Goal: Transaction & Acquisition: Purchase product/service

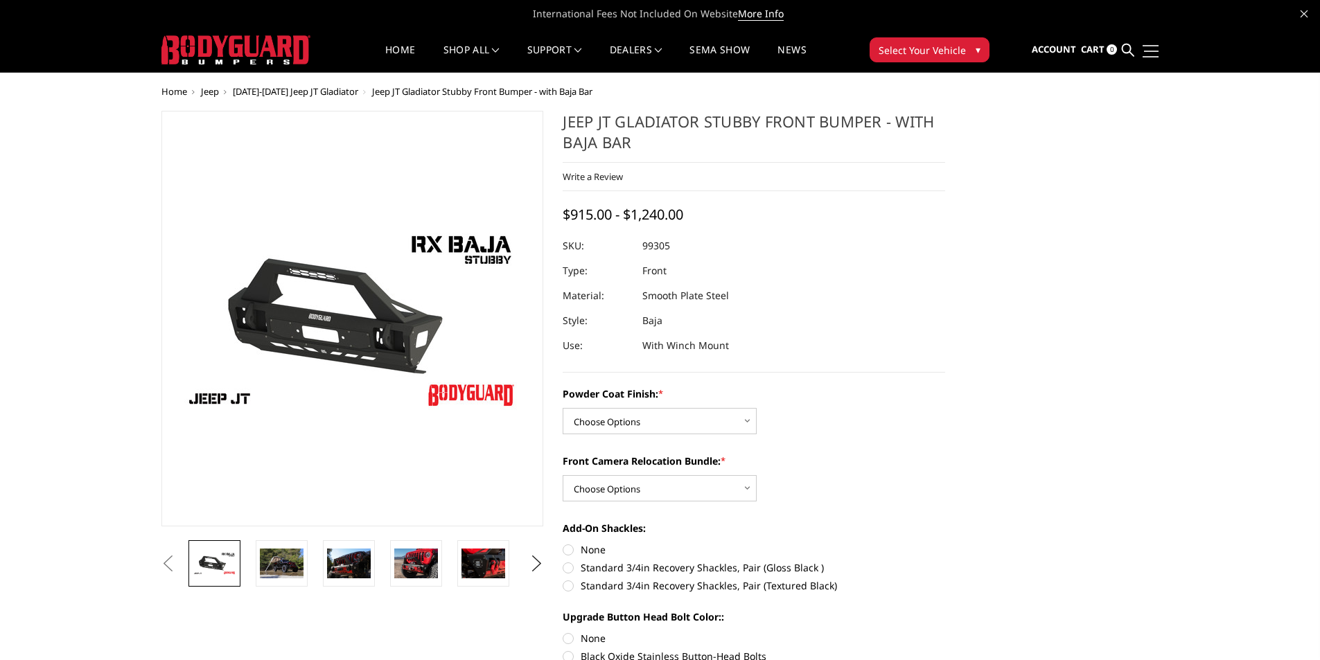
click at [1150, 51] on span at bounding box center [1151, 51] width 15 height 1
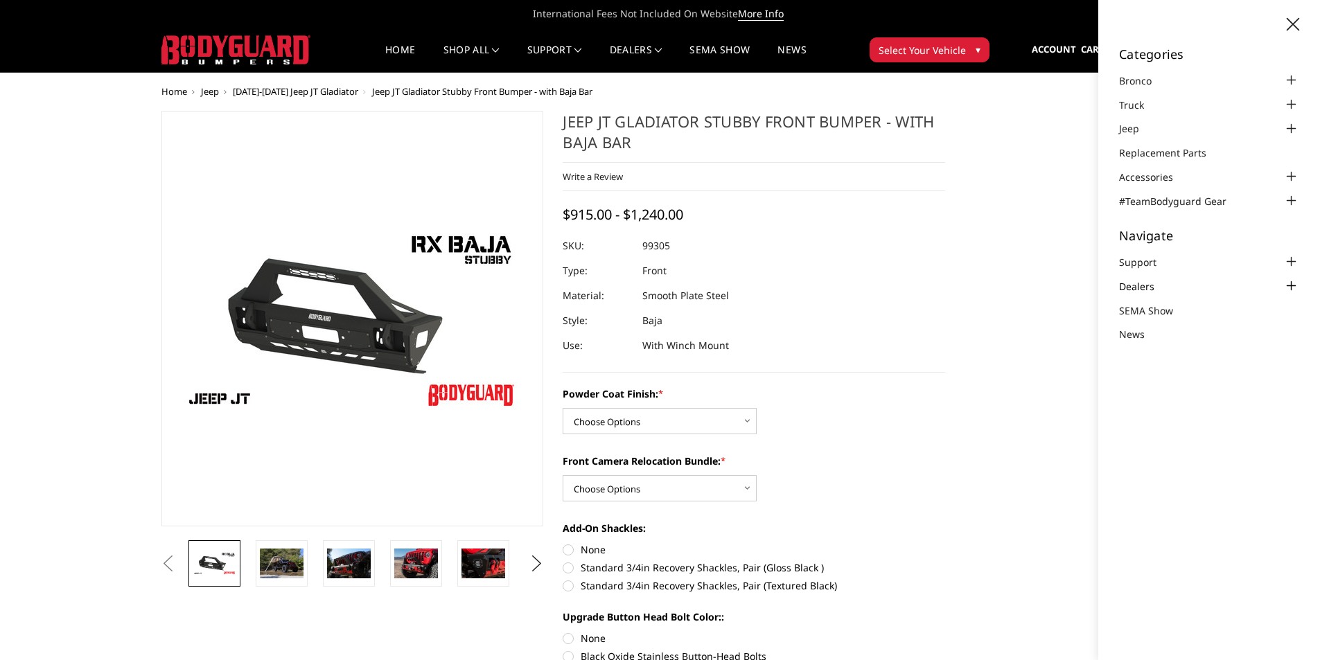
click at [1146, 290] on link "Dealers" at bounding box center [1145, 286] width 53 height 15
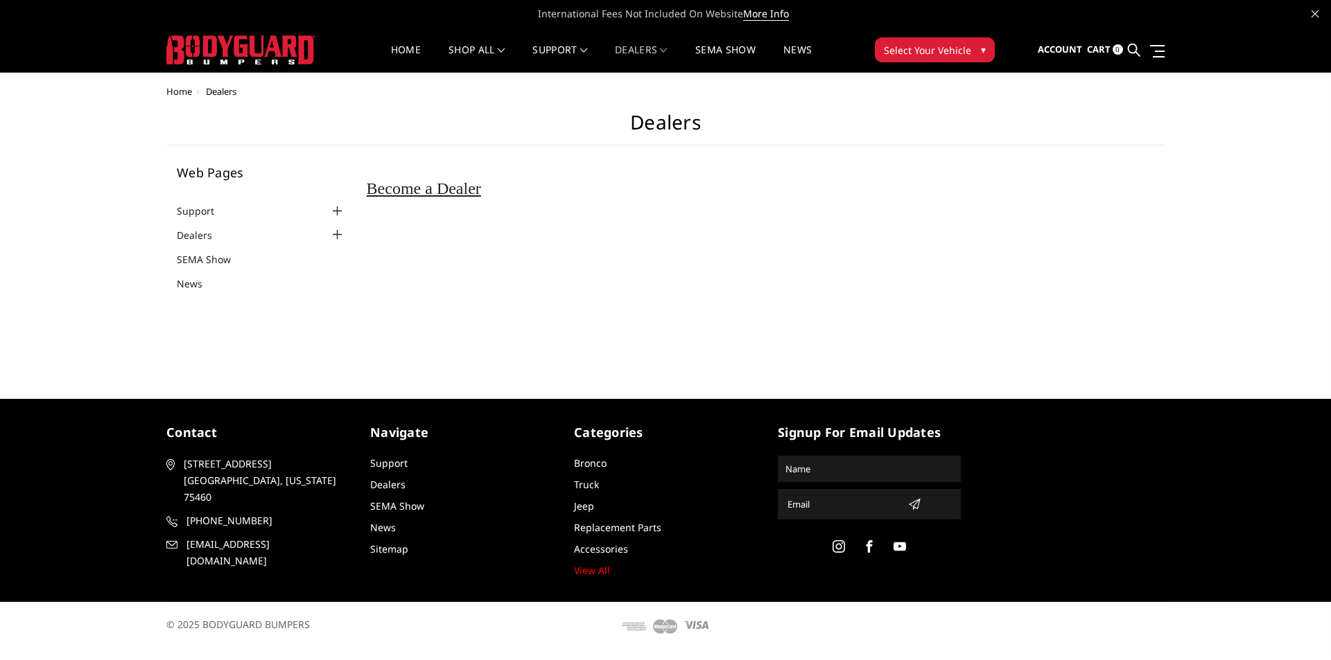
click at [340, 209] on div at bounding box center [337, 211] width 17 height 17
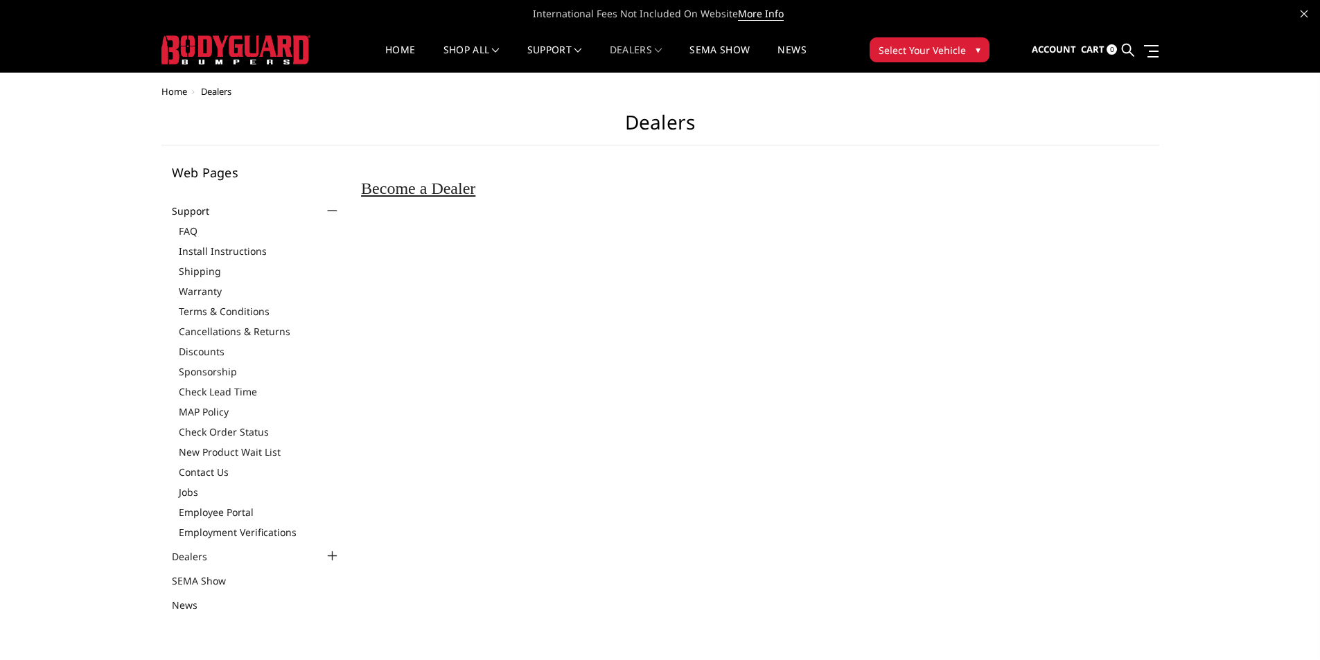
click at [340, 209] on div at bounding box center [332, 211] width 17 height 17
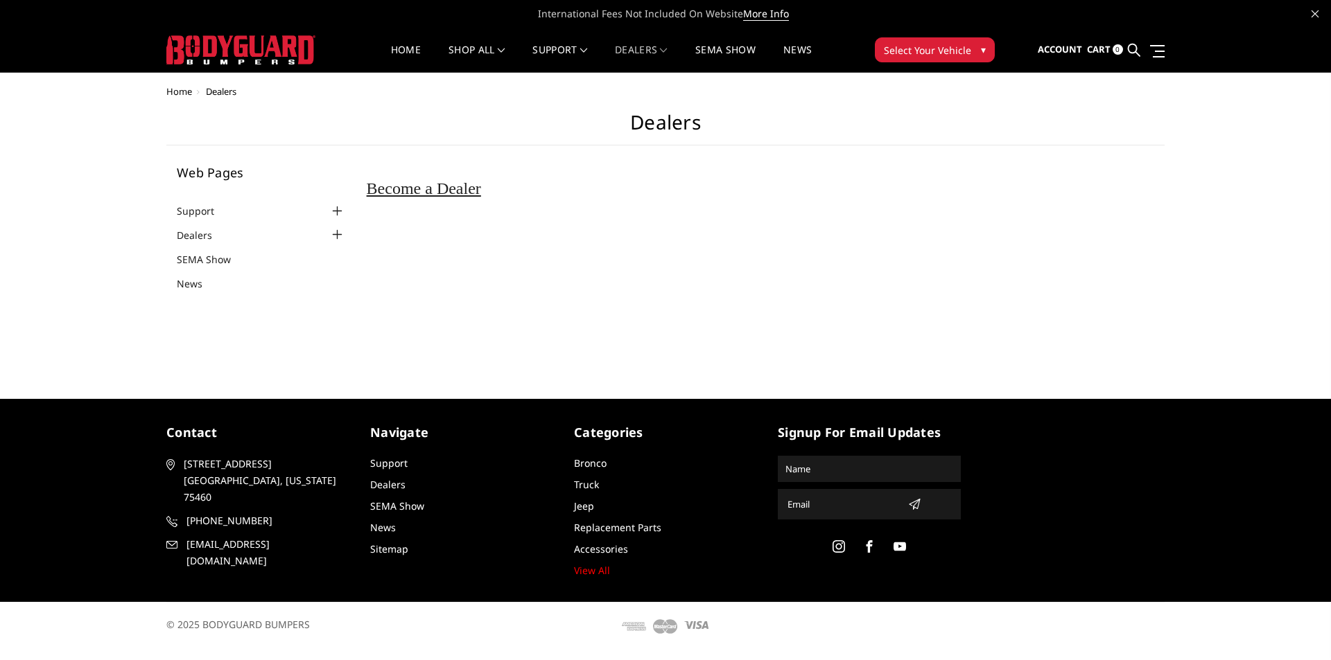
click at [289, 47] on img at bounding box center [240, 49] width 149 height 29
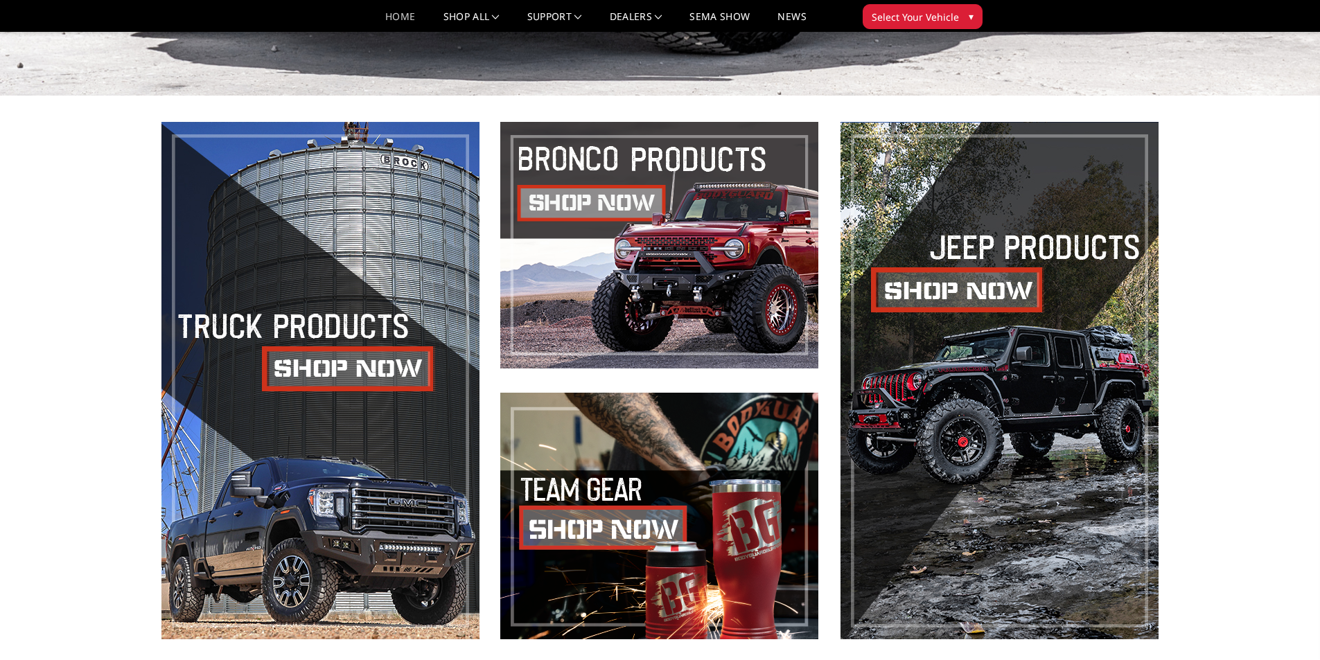
scroll to position [186, 0]
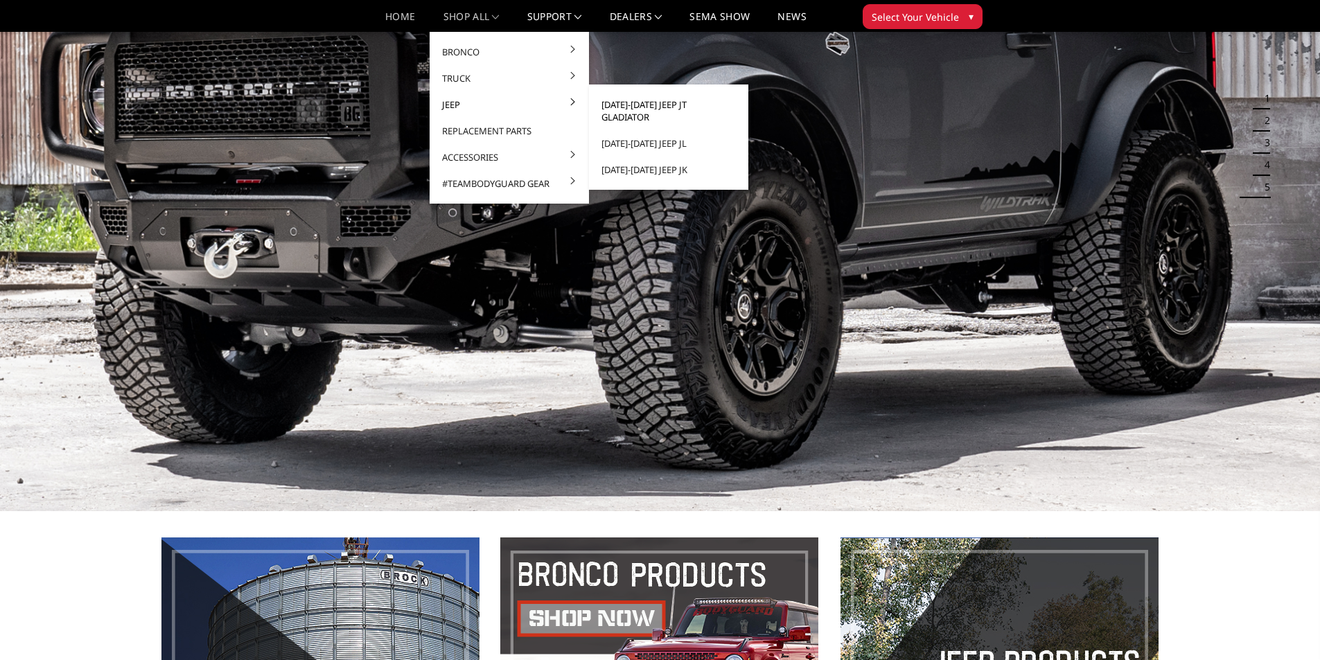
click at [641, 105] on link "[DATE]-[DATE] Jeep JT Gladiator" at bounding box center [669, 110] width 148 height 39
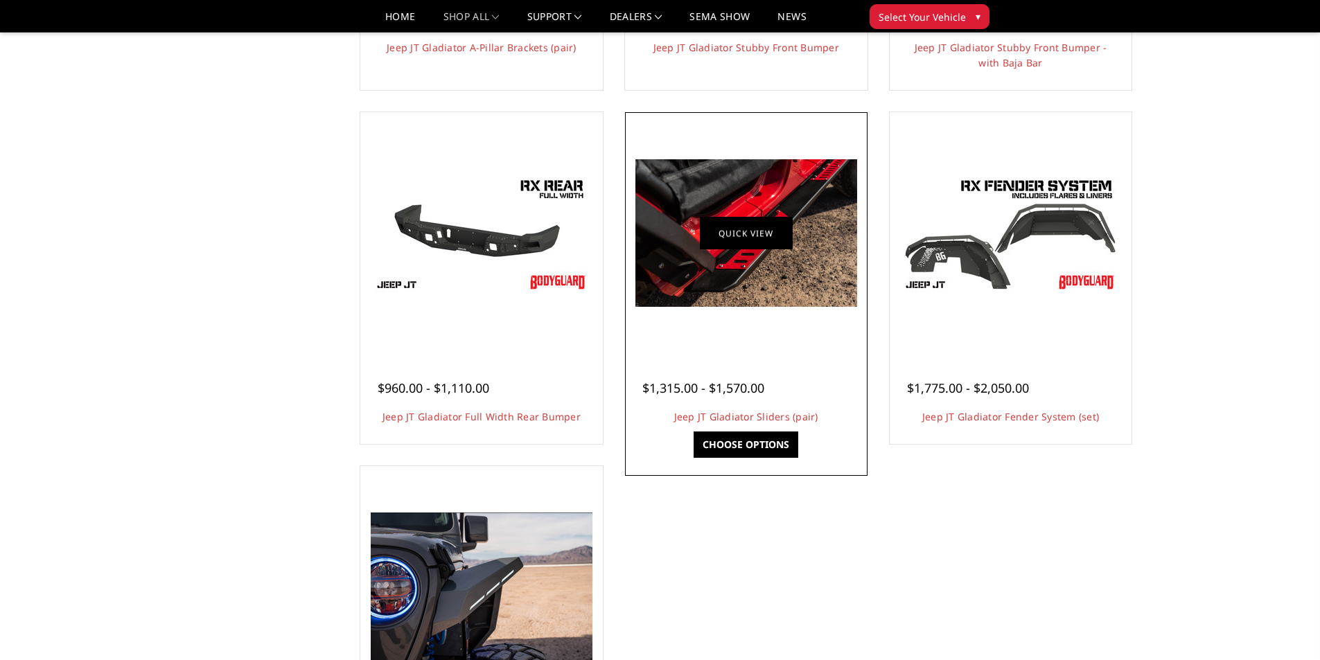
scroll to position [416, 0]
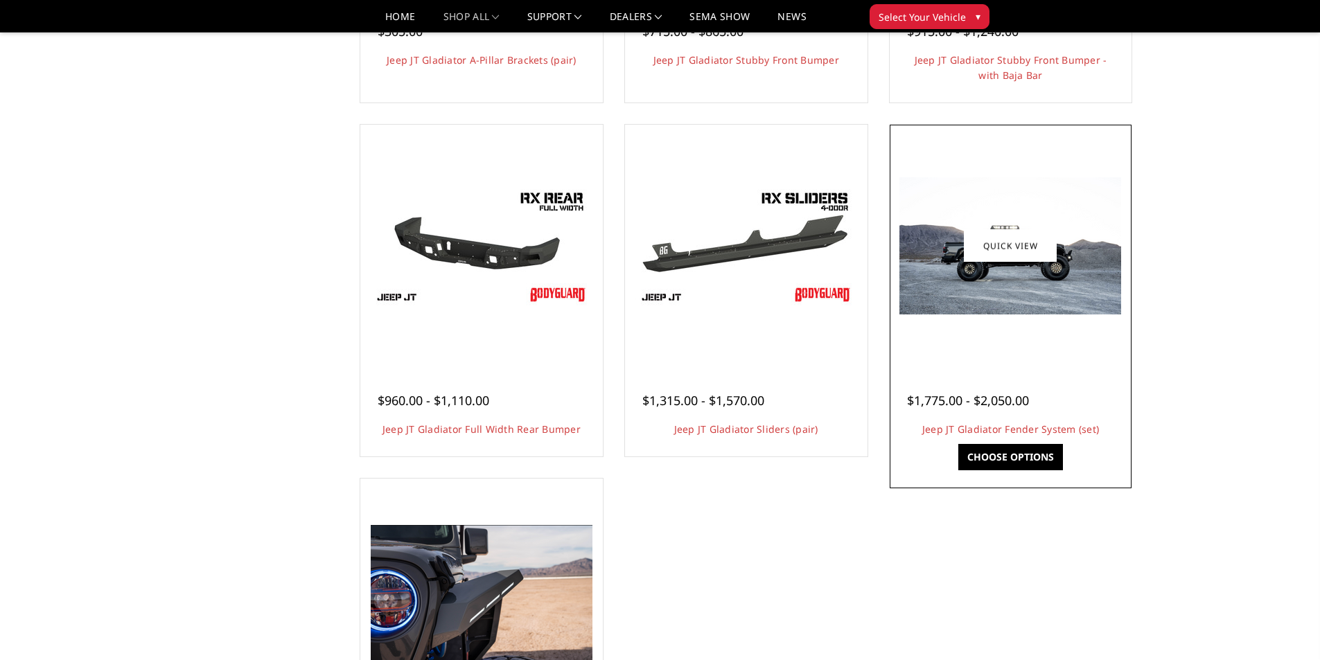
click at [979, 303] on img at bounding box center [1011, 245] width 222 height 137
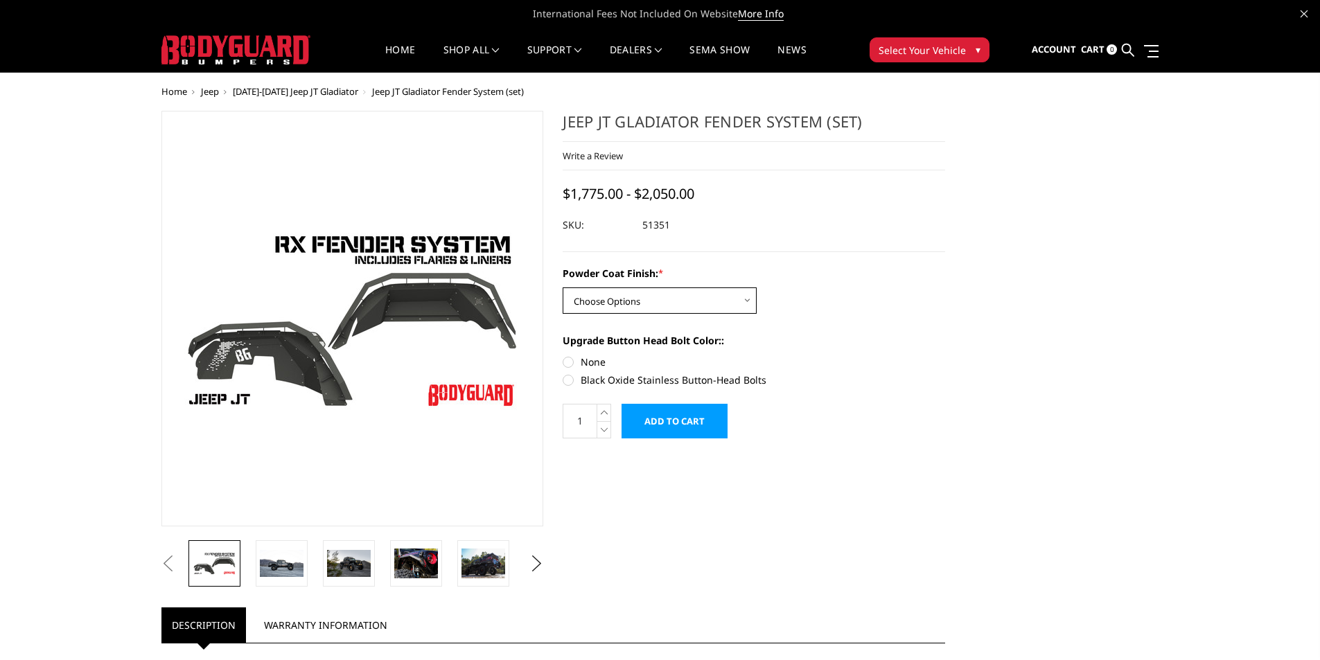
click at [683, 303] on select "Choose Options Bare Metal Textured Black Powder Coat" at bounding box center [660, 301] width 194 height 26
select select "4109"
click at [563, 288] on select "Choose Options Bare Metal Textured Black Powder Coat" at bounding box center [660, 301] width 194 height 26
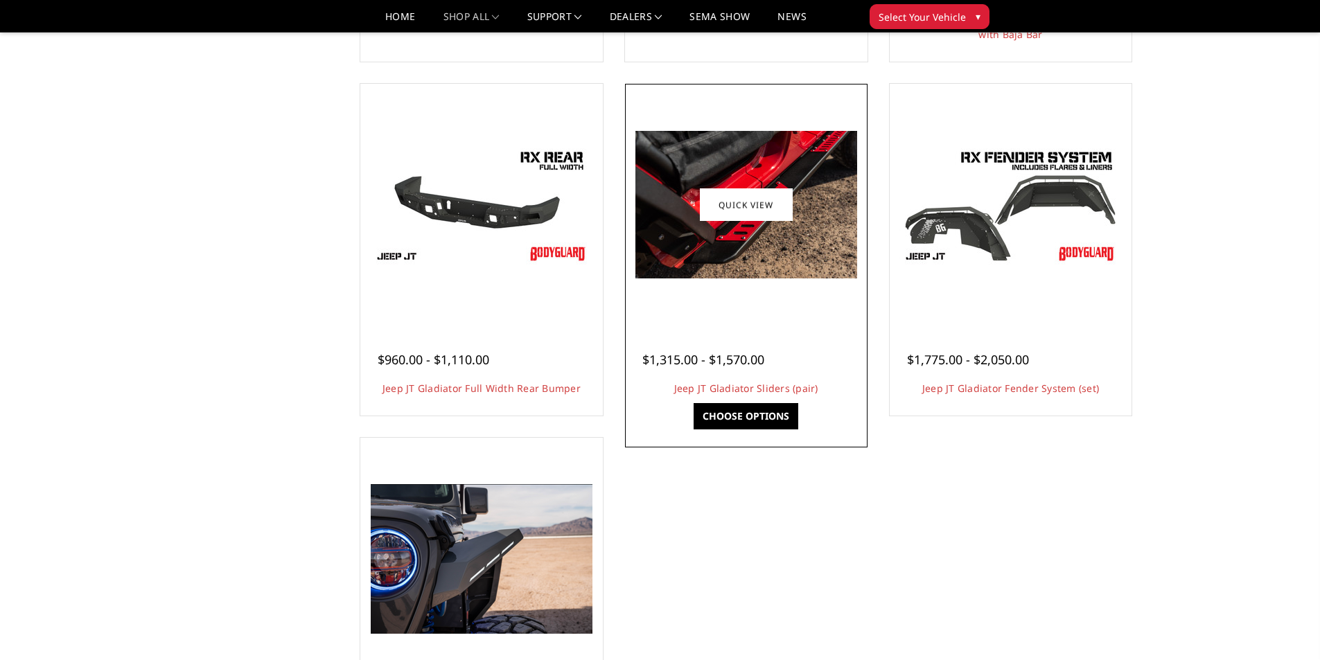
click at [805, 245] on img at bounding box center [746, 205] width 222 height 148
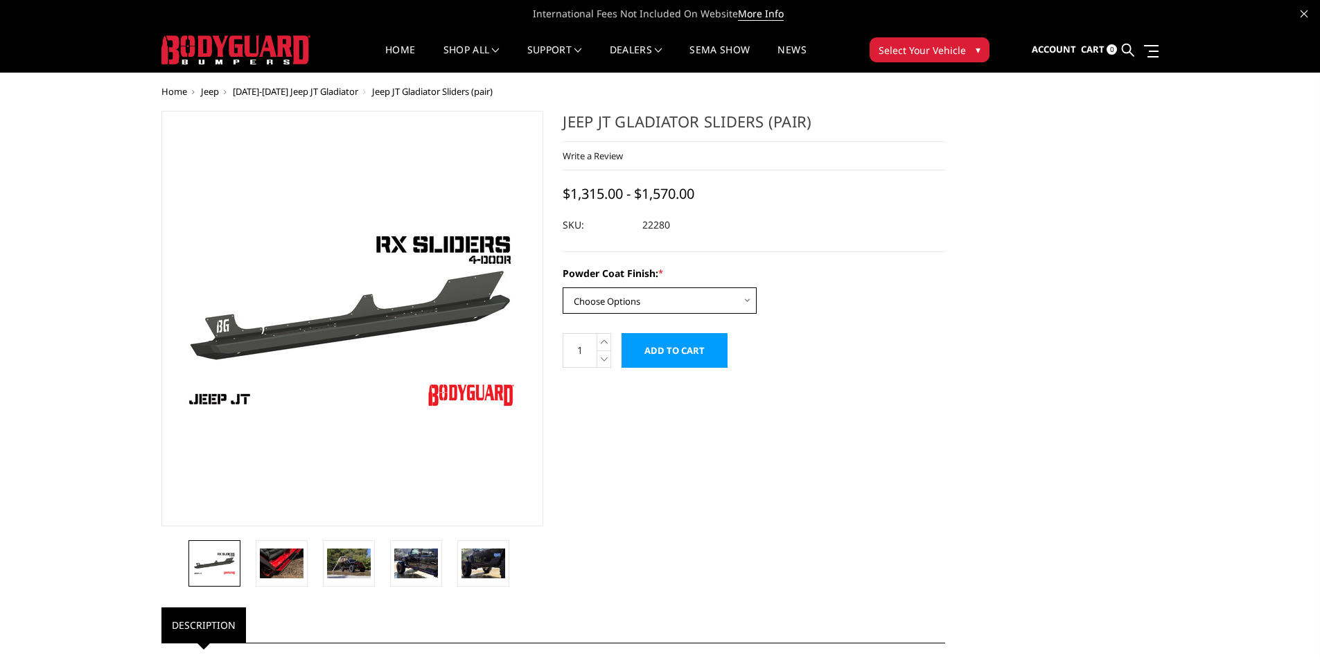
click at [715, 307] on select "Choose Options Bare Metal Textured Black Powder Coat" at bounding box center [660, 301] width 194 height 26
select select "4244"
click at [563, 288] on select "Choose Options Bare Metal Textured Black Powder Coat" at bounding box center [660, 301] width 194 height 26
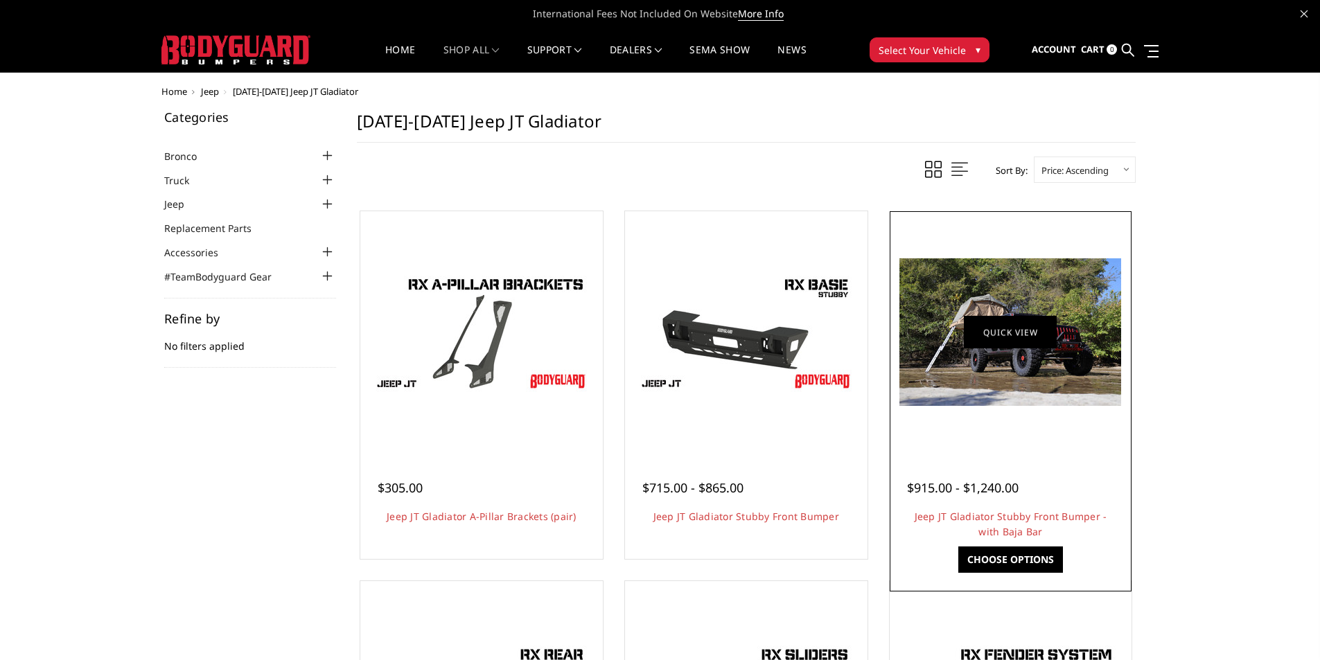
click at [985, 319] on figure "Quick view" at bounding box center [1011, 333] width 236 height 236
click at [995, 287] on img at bounding box center [1011, 332] width 222 height 148
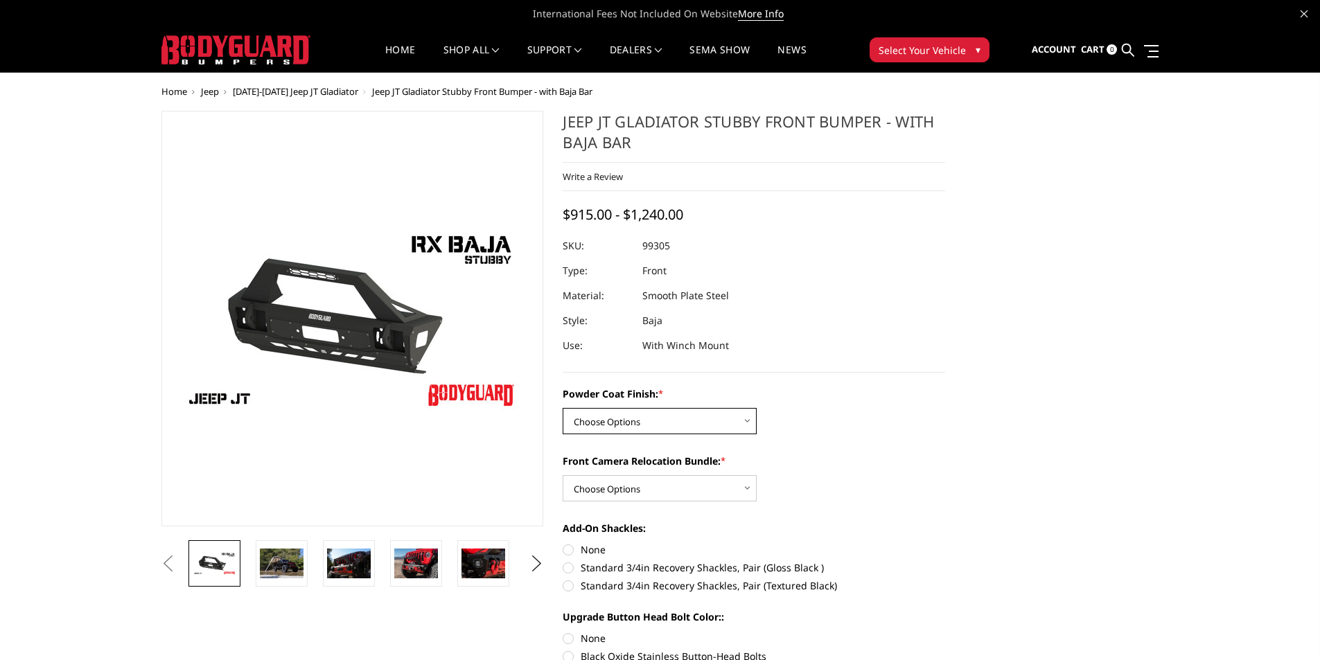
click at [630, 415] on select "Choose Options Bare Metal Textured Black Powder Coat" at bounding box center [660, 421] width 194 height 26
select select "4248"
click at [563, 408] on select "Choose Options Bare Metal Textured Black Powder Coat" at bounding box center [660, 421] width 194 height 26
click at [626, 486] on select "Choose Options With Front Camera Relocation Bundle (Harness and Pod) Without Fr…" at bounding box center [660, 488] width 194 height 26
select select "4249"
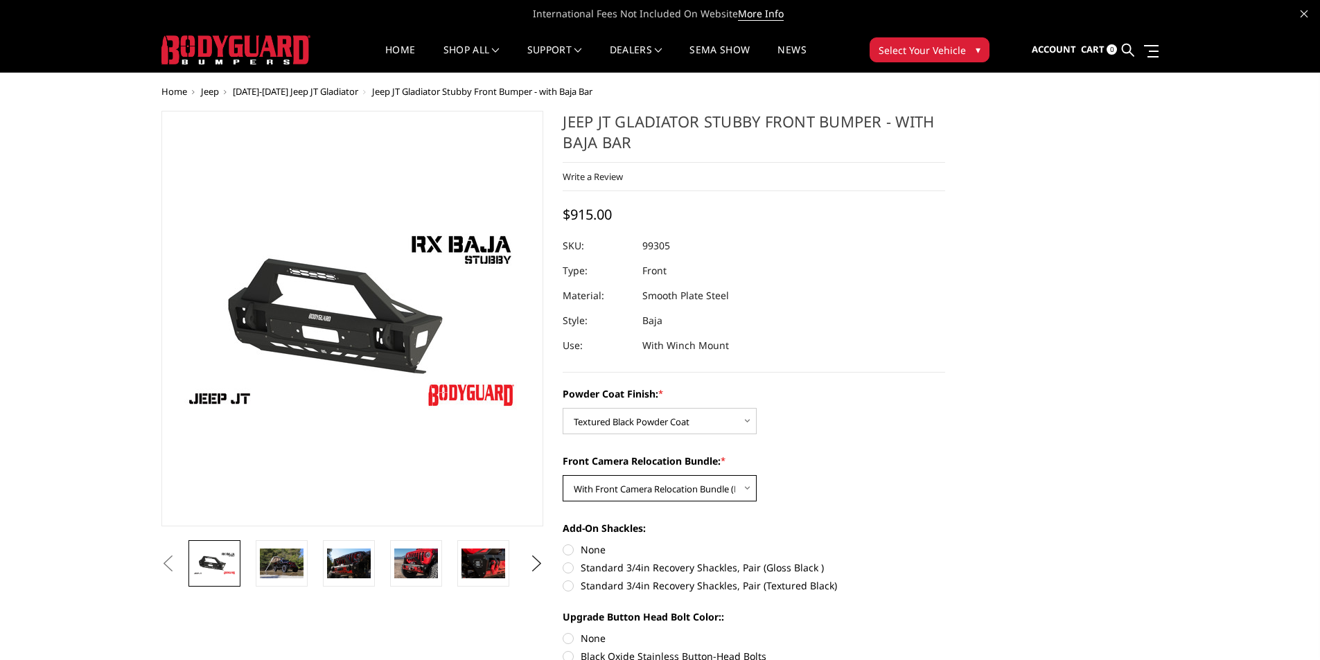
click at [563, 475] on select "Choose Options With Front Camera Relocation Bundle (Harness and Pod) Without Fr…" at bounding box center [660, 488] width 194 height 26
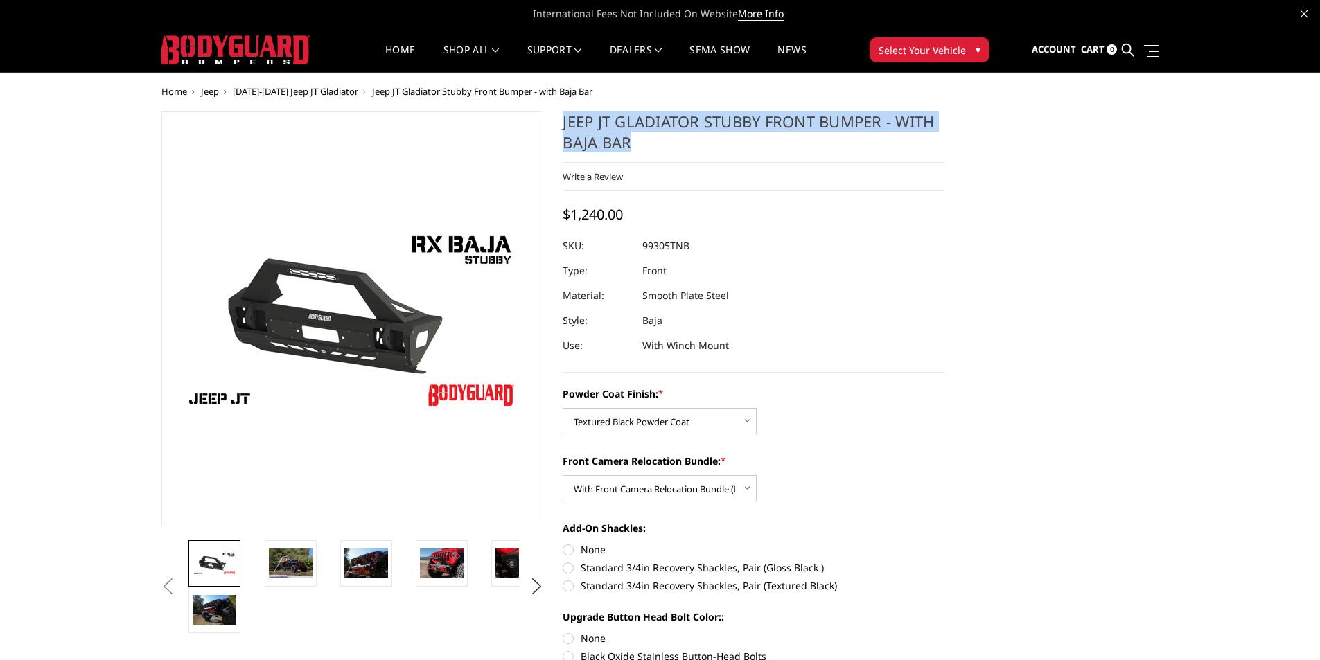
drag, startPoint x: 638, startPoint y: 150, endPoint x: 564, endPoint y: 119, distance: 80.4
click at [564, 119] on h1 "Jeep JT Gladiator Stubby Front Bumper - with Baja Bar" at bounding box center [754, 137] width 383 height 52
copy h1 "Jeep JT Gladiator Stubby Front Bumper - with Baja Bar"
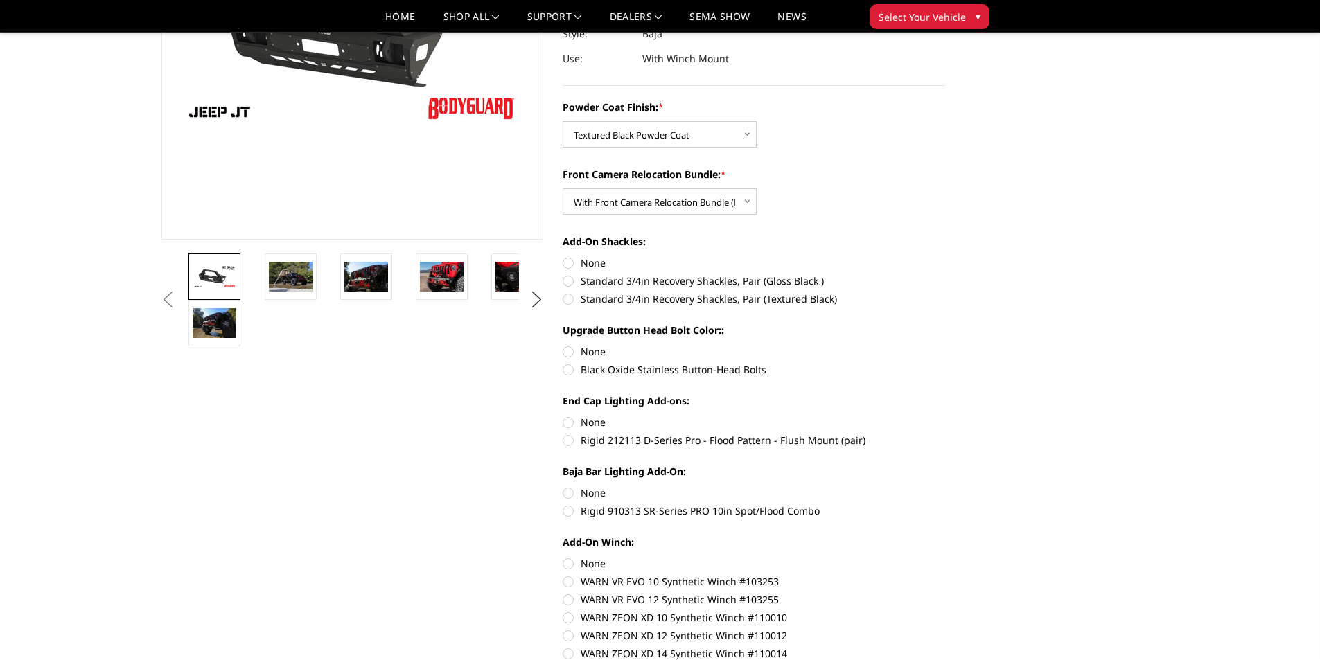
scroll to position [277, 0]
